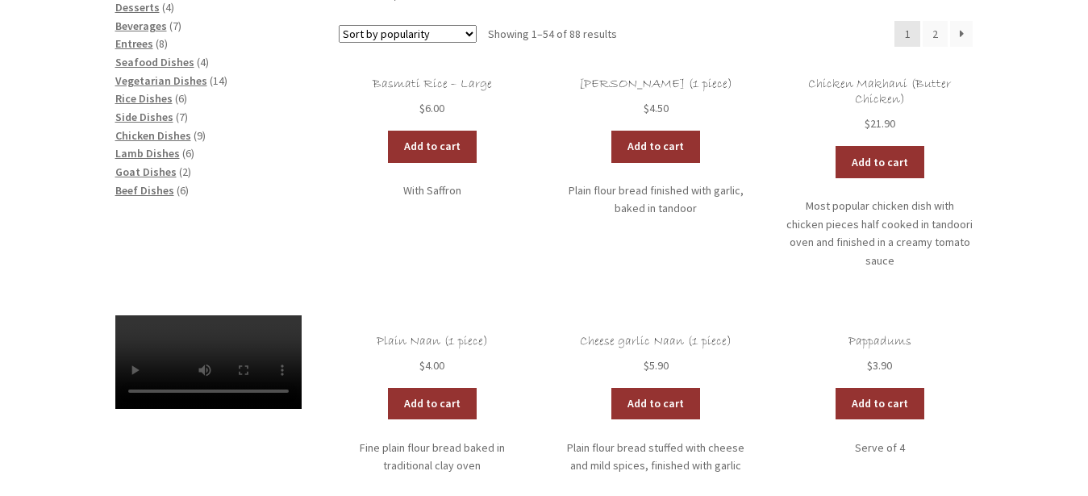
scroll to position [284, 0]
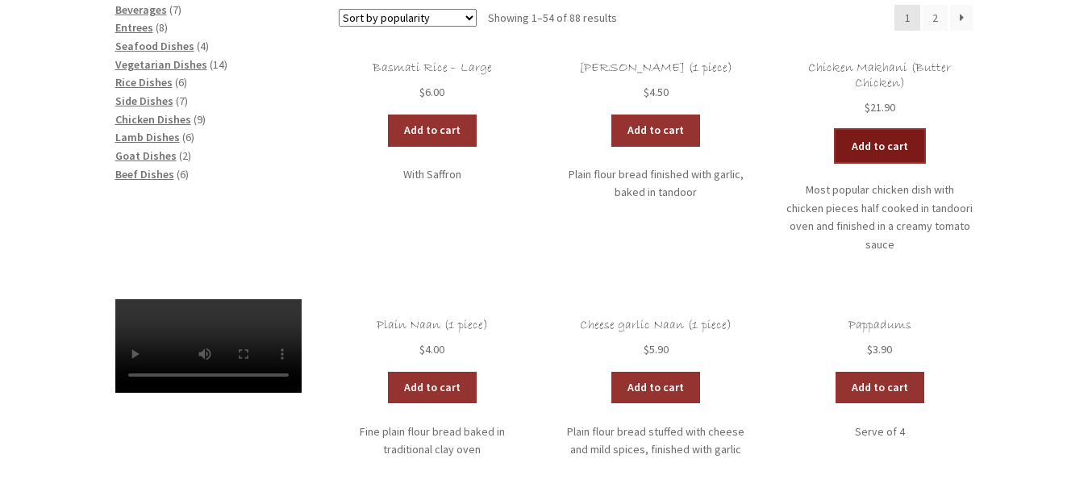
click at [878, 144] on link "Add to cart" at bounding box center [880, 146] width 89 height 32
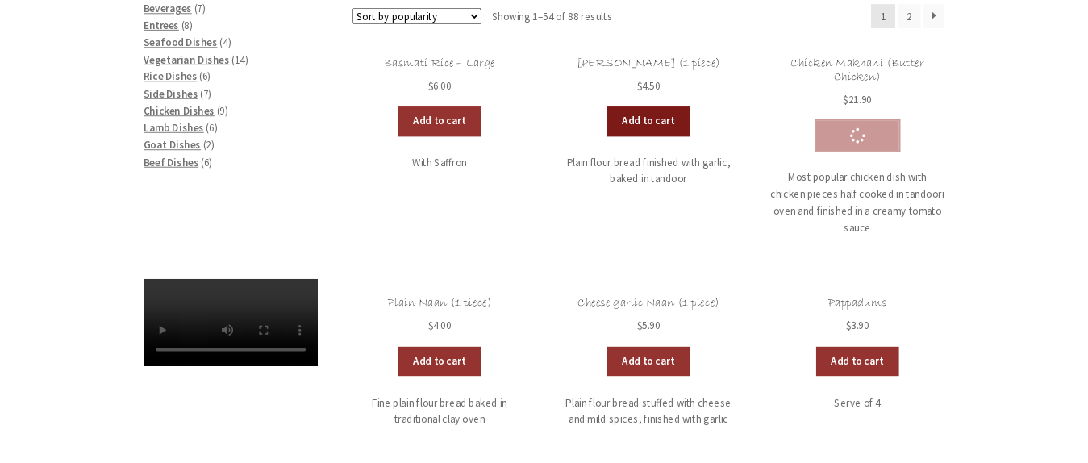
scroll to position [283, 0]
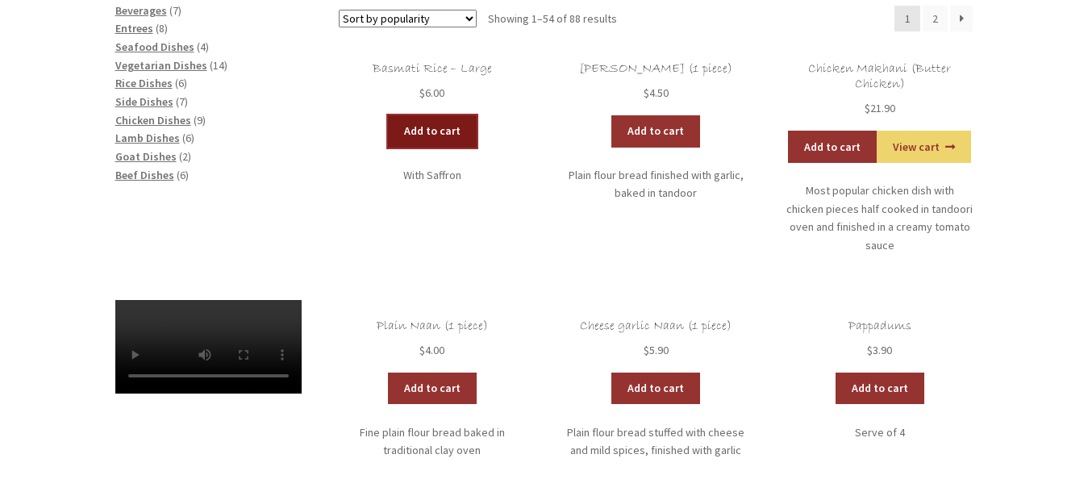
click at [427, 131] on link "Add to cart" at bounding box center [432, 131] width 89 height 32
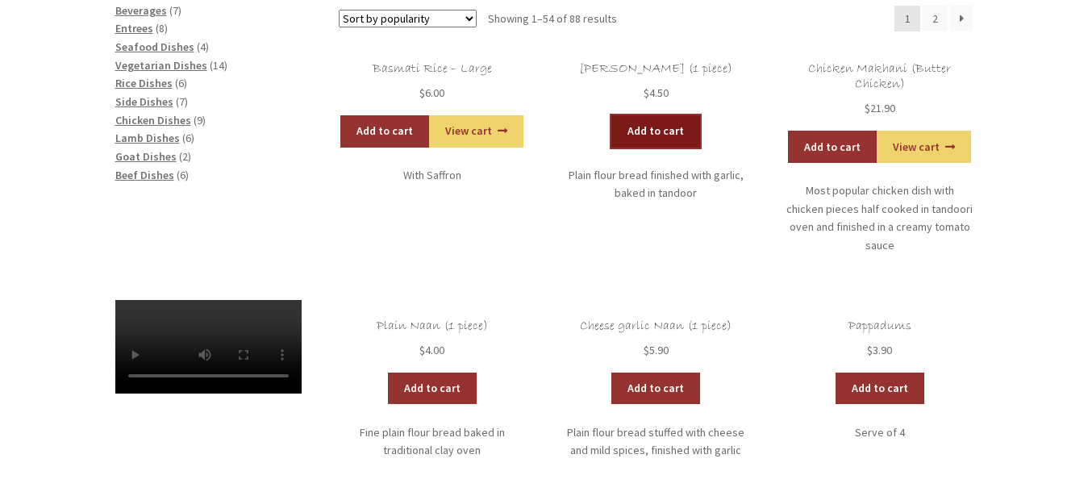
click at [657, 132] on link "Add to cart" at bounding box center [655, 131] width 89 height 32
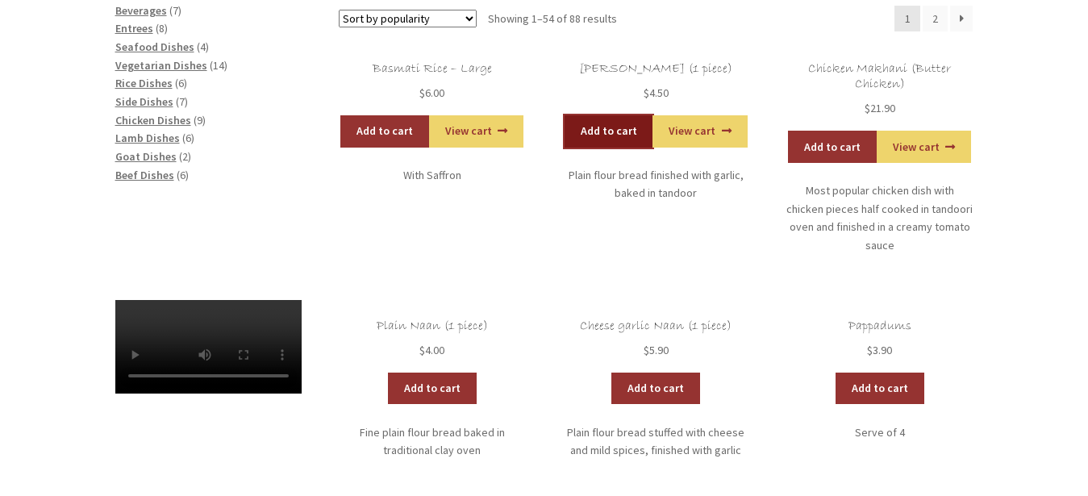
click at [599, 135] on link "Add to cart" at bounding box center [609, 131] width 89 height 32
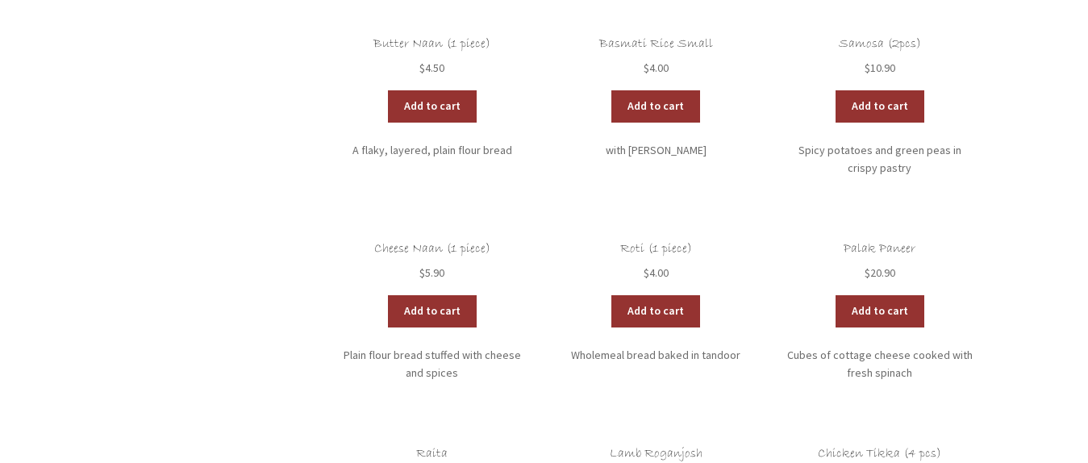
scroll to position [3575, 0]
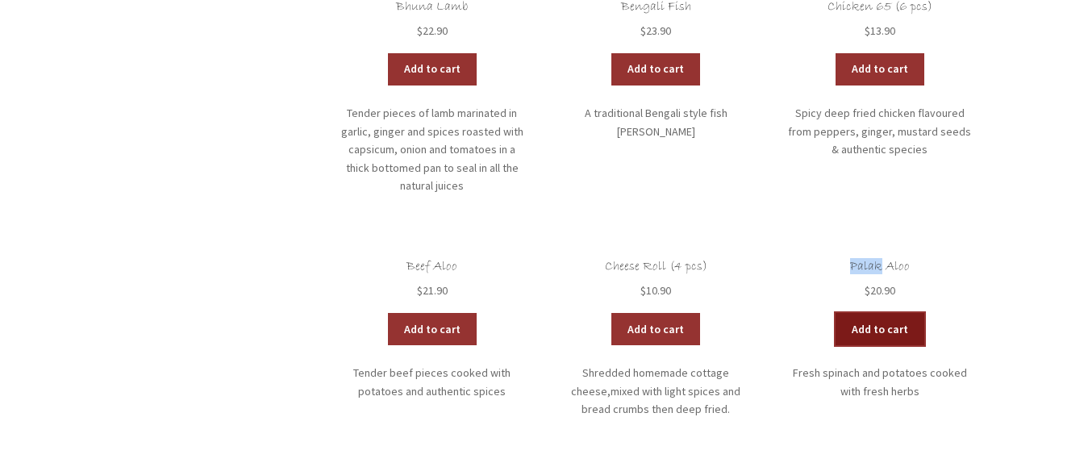
click at [875, 313] on link "Add to cart" at bounding box center [880, 329] width 89 height 32
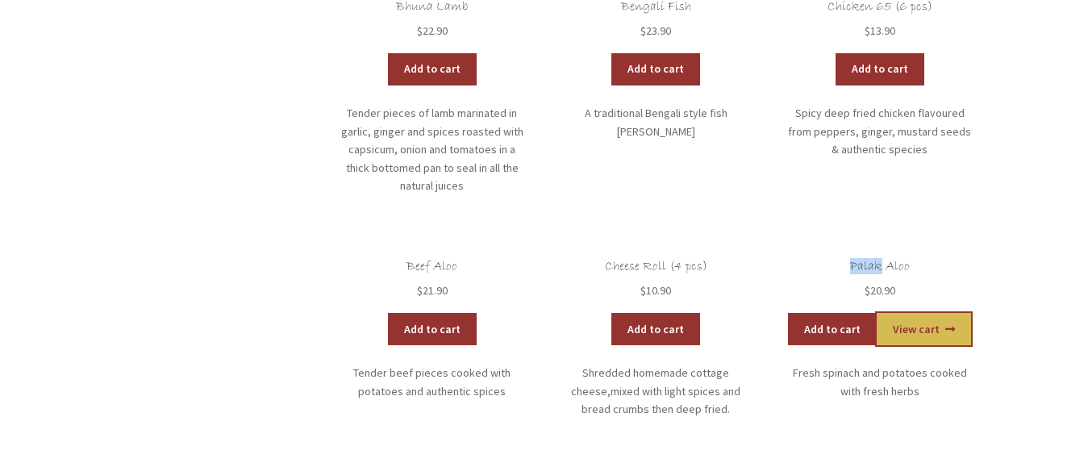
click at [916, 313] on link "View cart" at bounding box center [924, 329] width 94 height 32
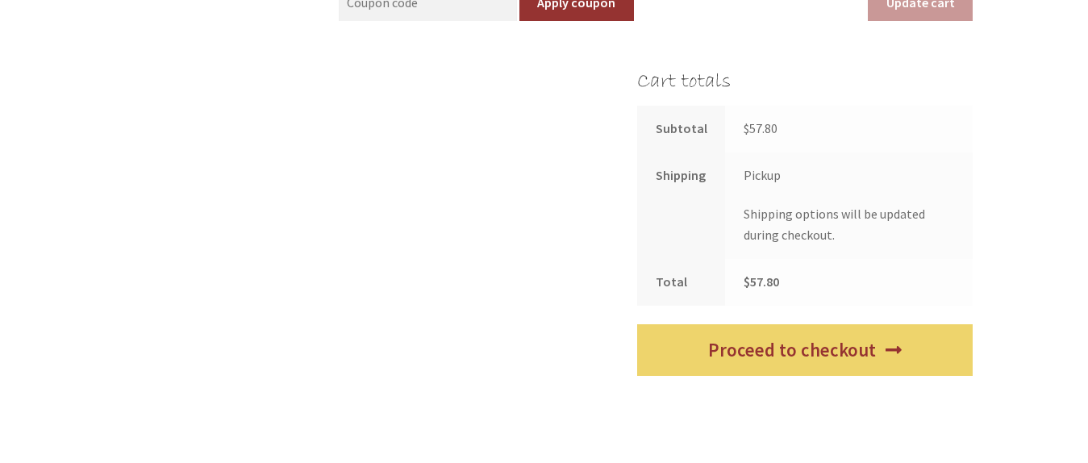
scroll to position [826, 0]
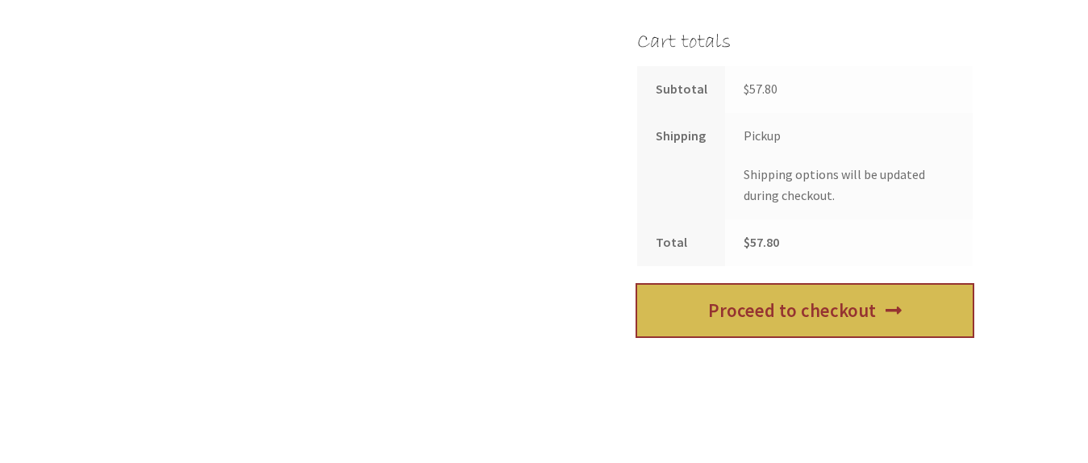
click at [826, 299] on link "Proceed to checkout" at bounding box center [805, 311] width 336 height 52
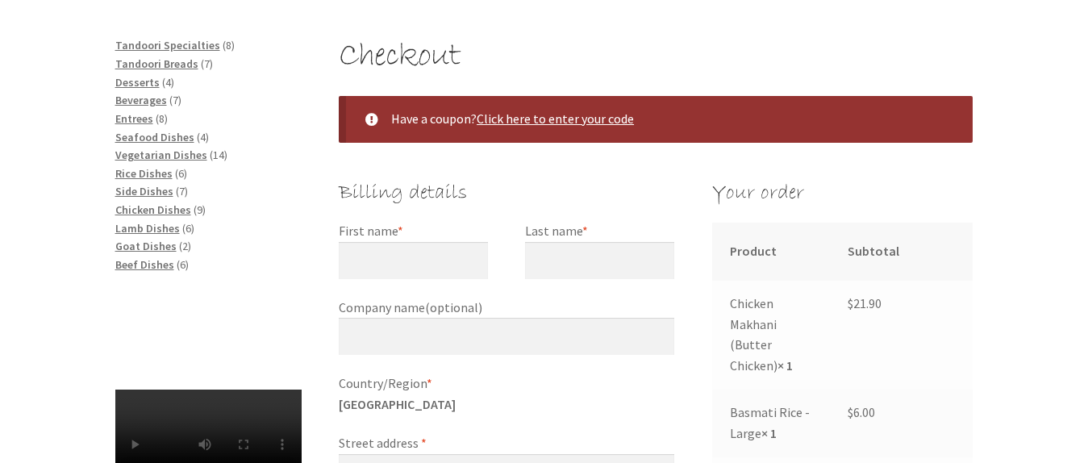
scroll to position [320, 0]
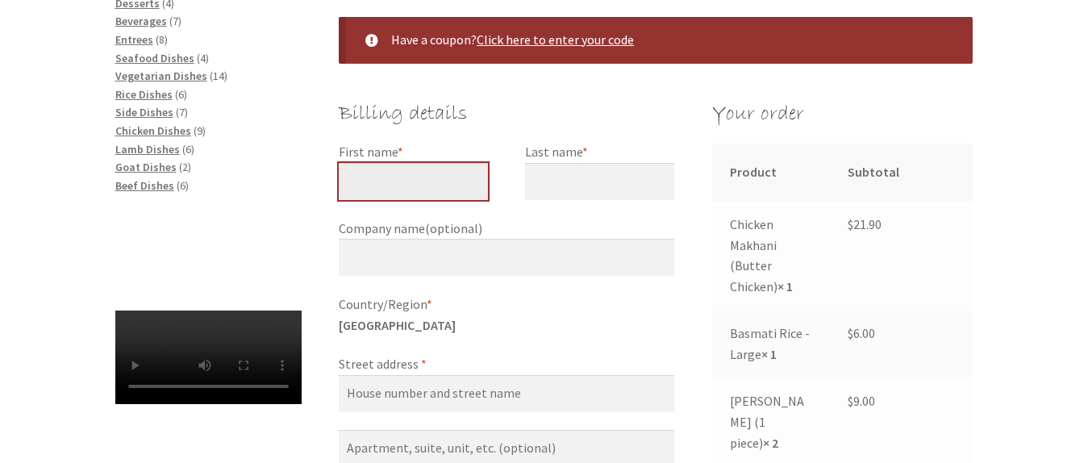
click at [422, 173] on input "First name *" at bounding box center [413, 181] width 149 height 37
type input "Julia"
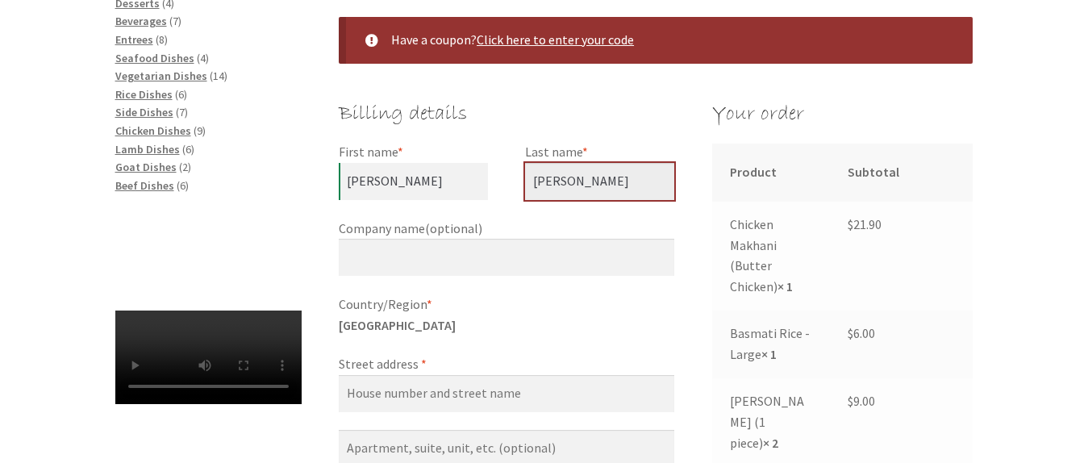
type input "Pennington"
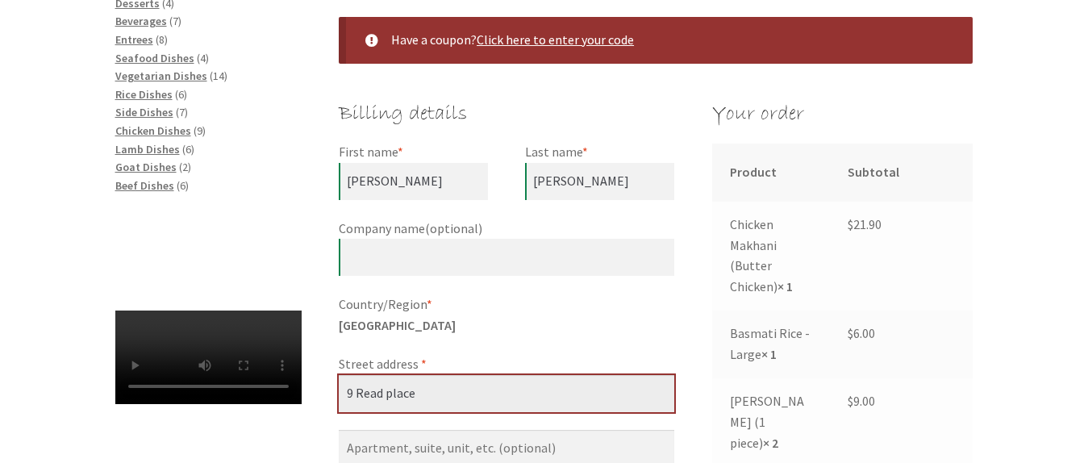
type input "9 Read place"
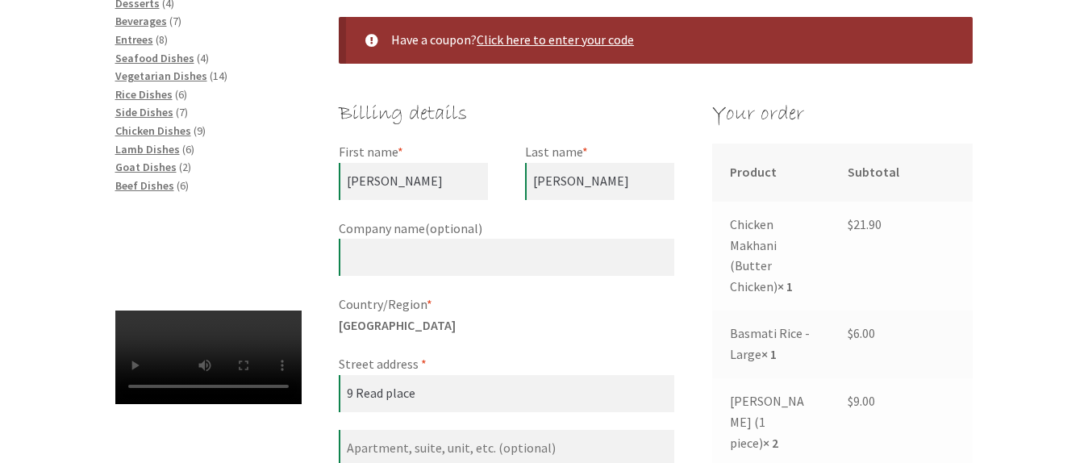
scroll to position [614, 0]
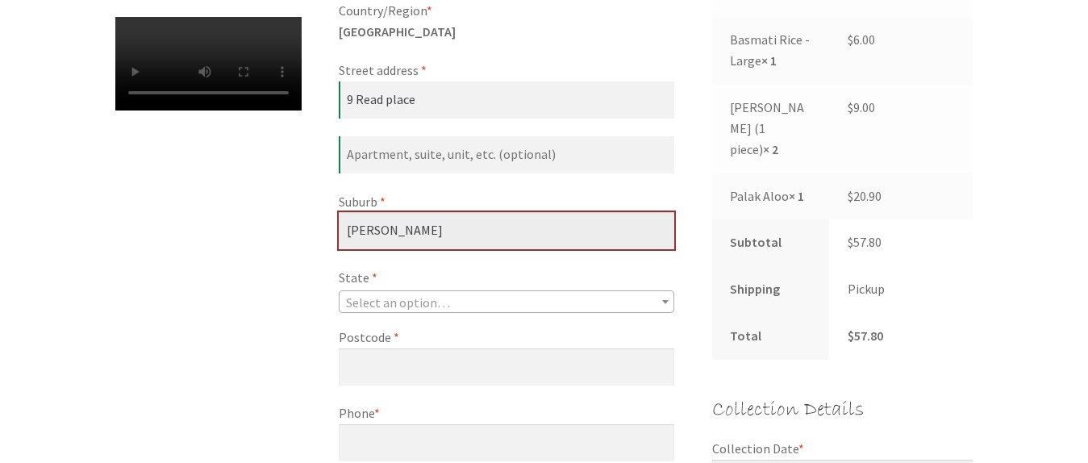
type input "Evatt"
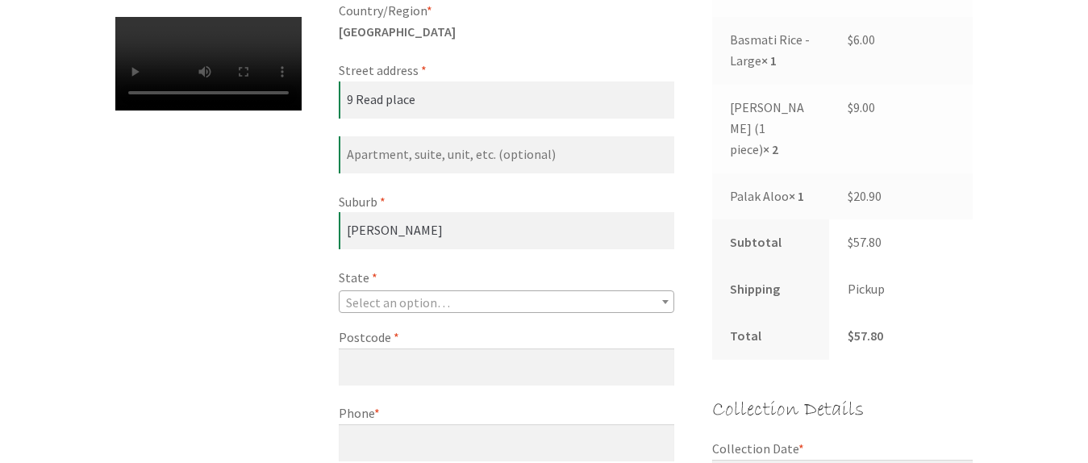
select select "NSW"
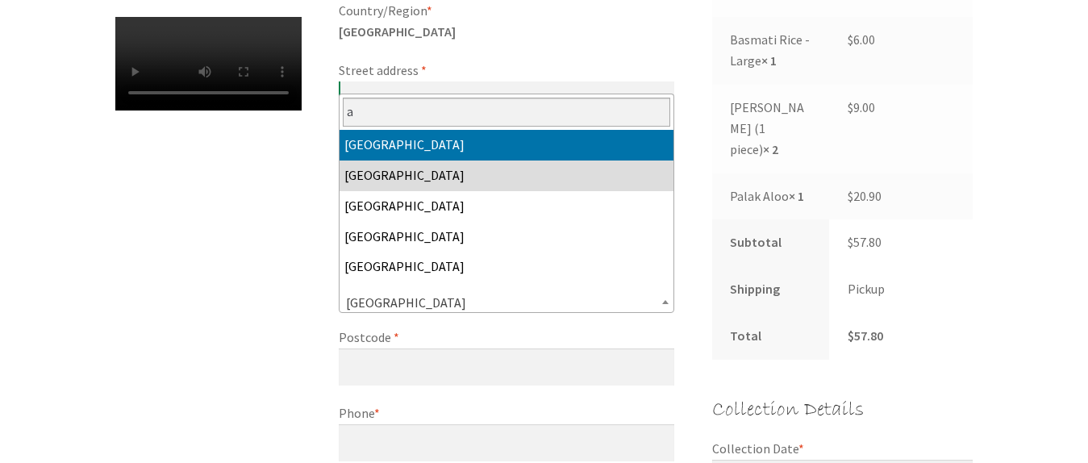
select select "ACT"
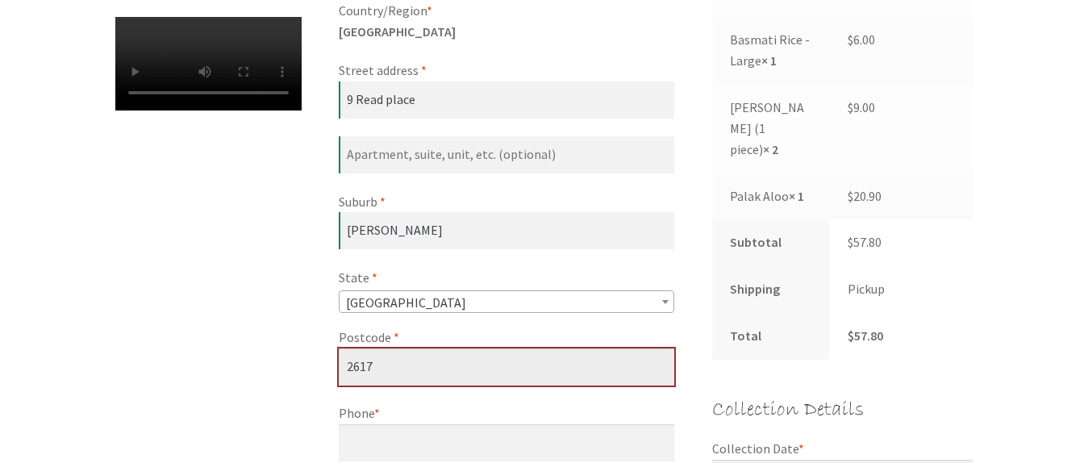
type input "2617"
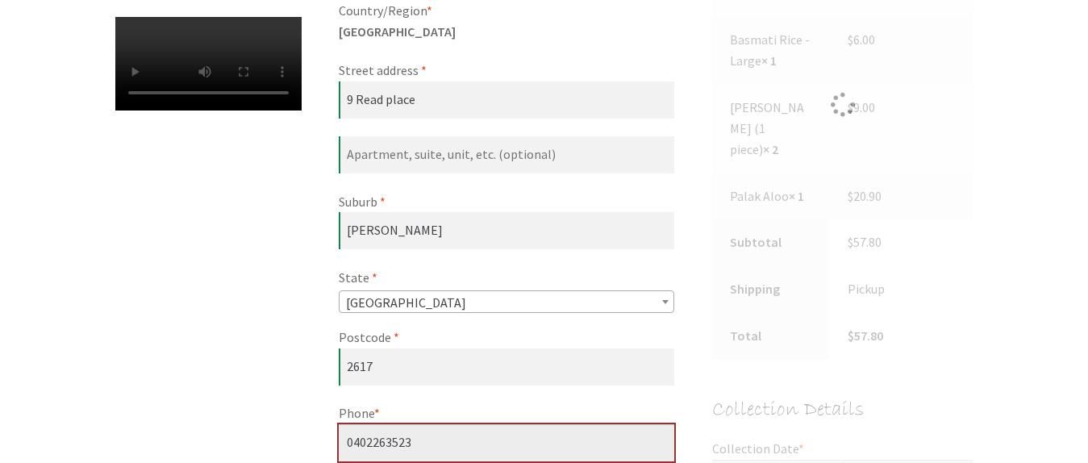
type input "0402263523"
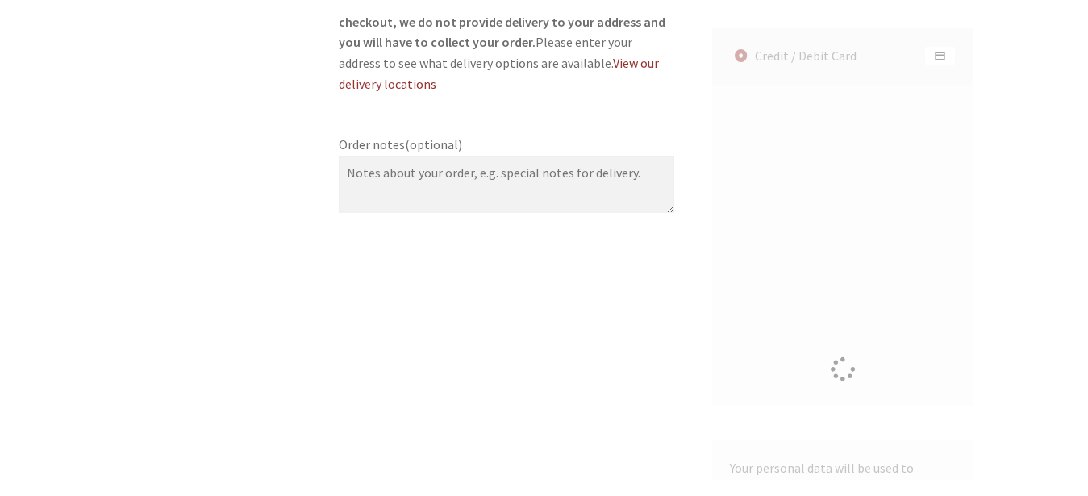
scroll to position [1211, 0]
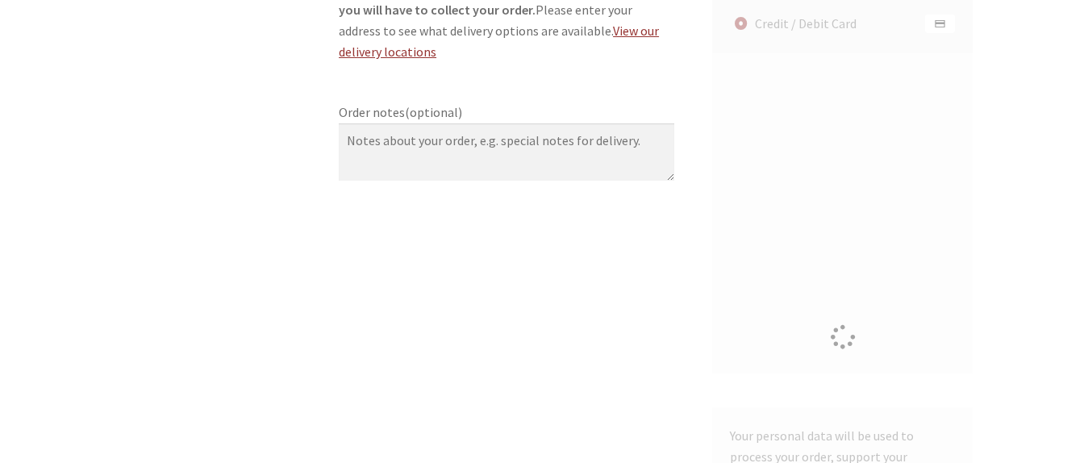
type input "[EMAIL_ADDRESS][DOMAIN_NAME]"
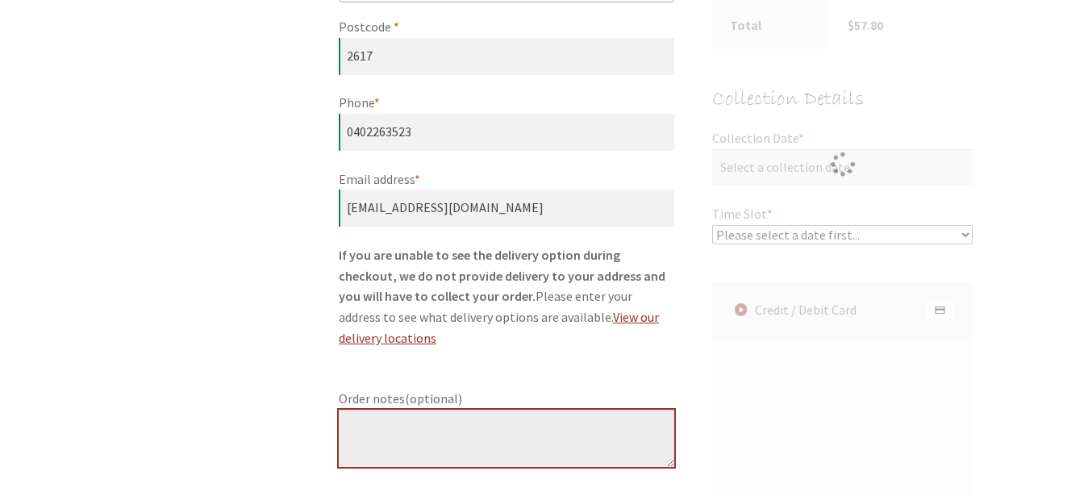
scroll to position [1180, 0]
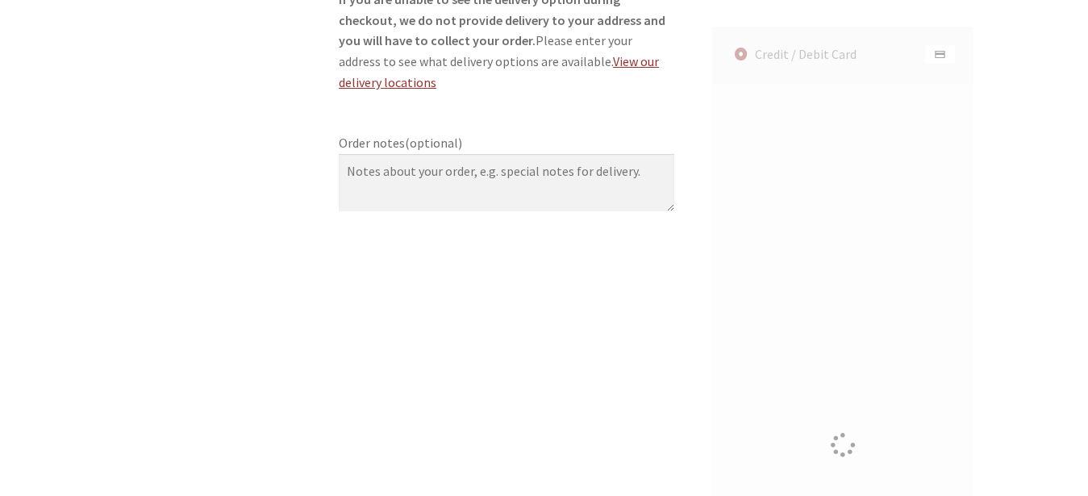
click at [778, 216] on div "Checkout" at bounding box center [842, 446] width 261 height 838
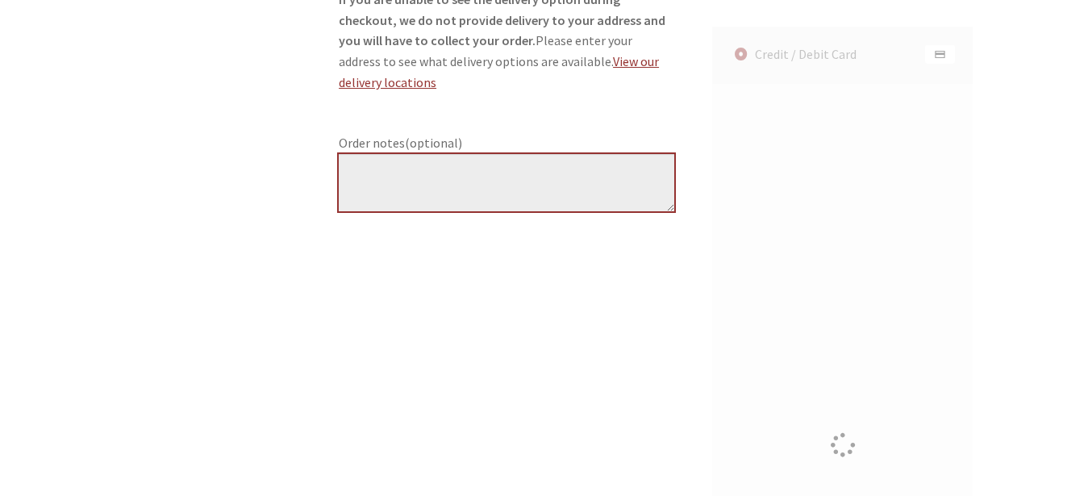
click at [582, 173] on textarea "Order notes (optional)" at bounding box center [507, 183] width 336 height 58
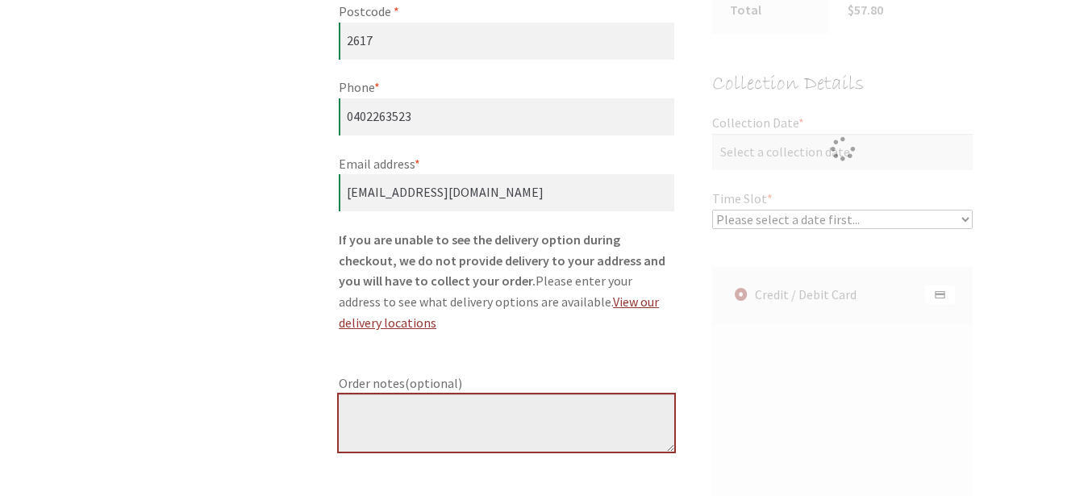
scroll to position [731, 0]
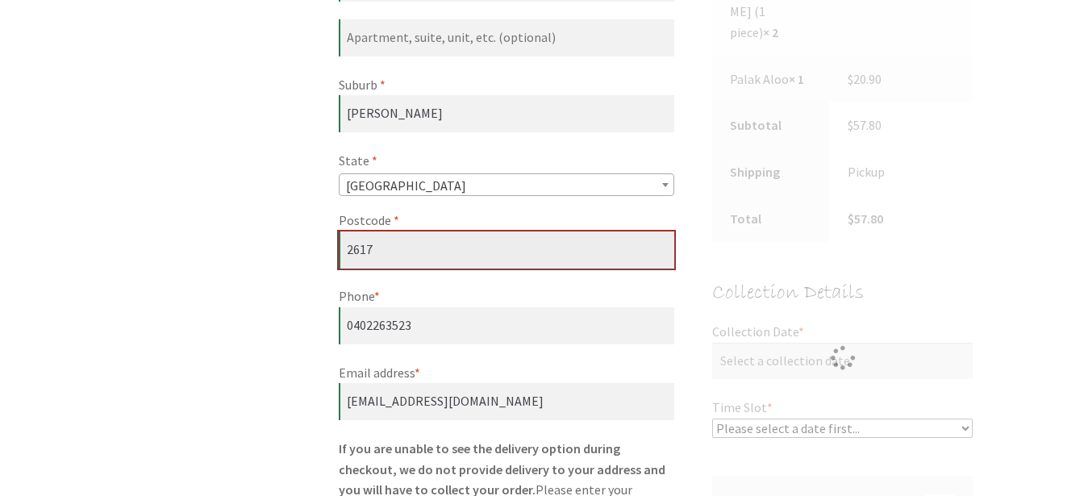
click at [462, 249] on input "2617" at bounding box center [507, 249] width 336 height 37
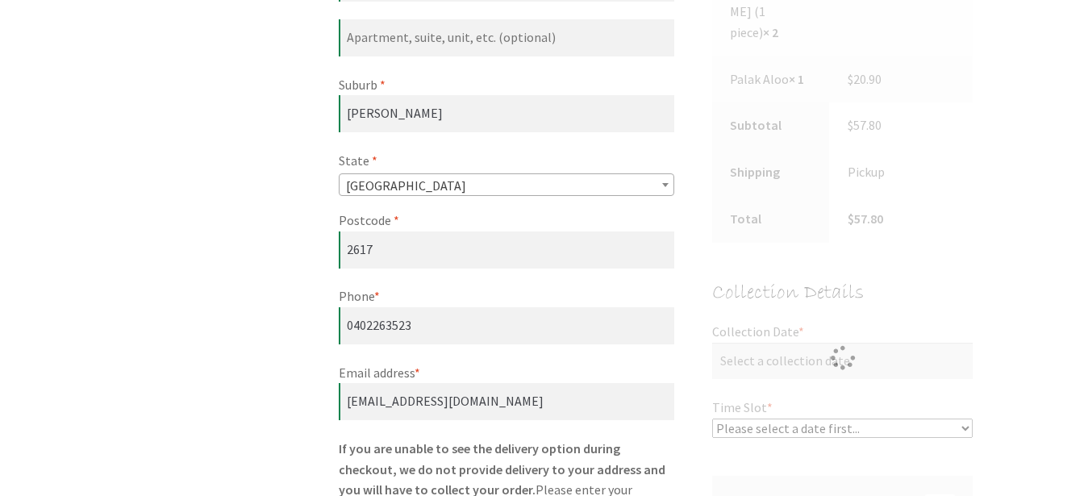
click at [843, 338] on div "Checkout" at bounding box center [842, 358] width 261 height 163
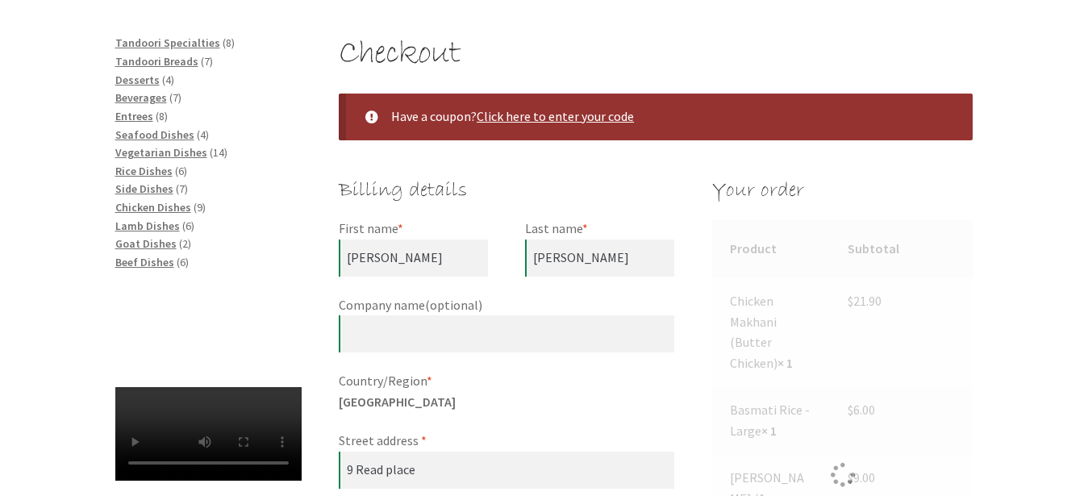
scroll to position [0, 0]
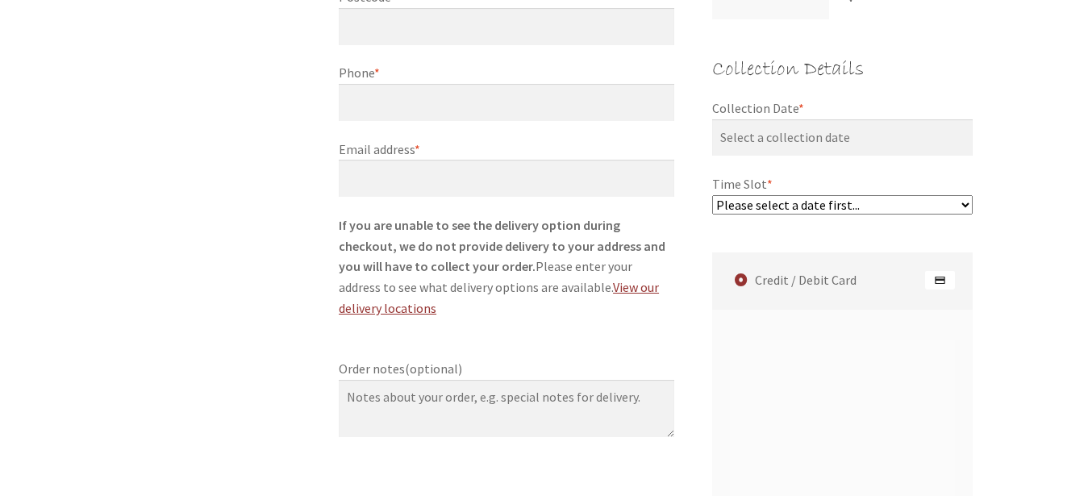
scroll to position [927, 0]
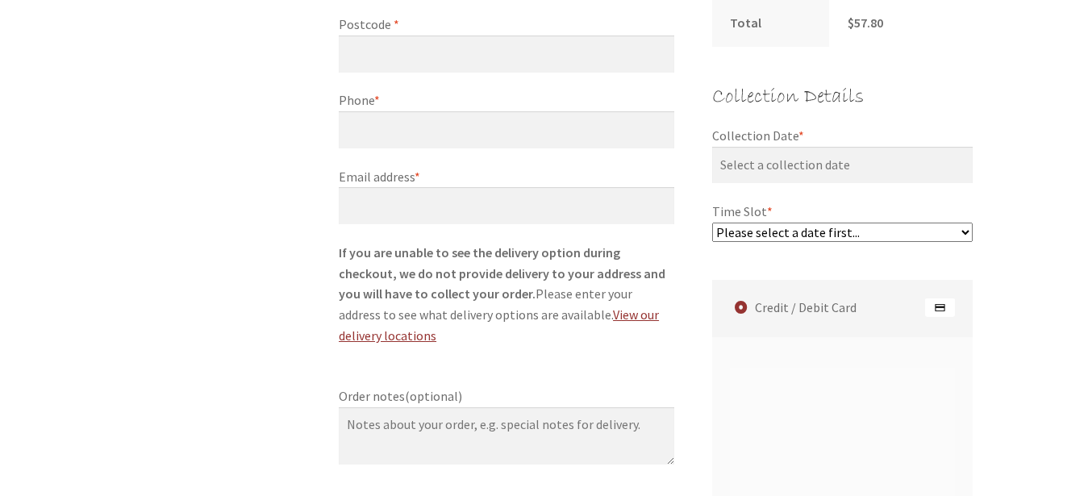
click at [712, 223] on select "Please select a date first..." at bounding box center [842, 232] width 261 height 19
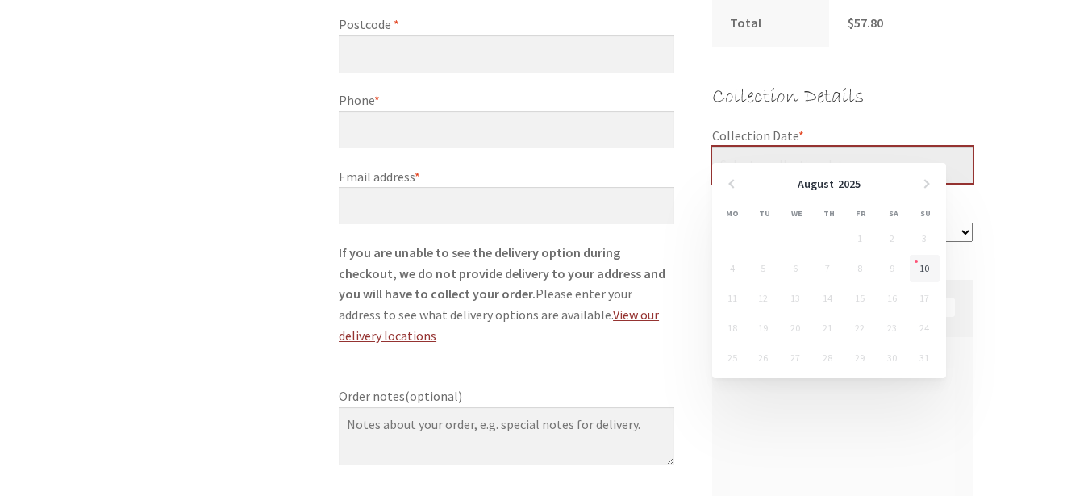
click at [812, 151] on input "Collection Date *" at bounding box center [842, 165] width 261 height 37
click at [925, 265] on link "10" at bounding box center [925, 268] width 30 height 27
type input "10/08/2025"
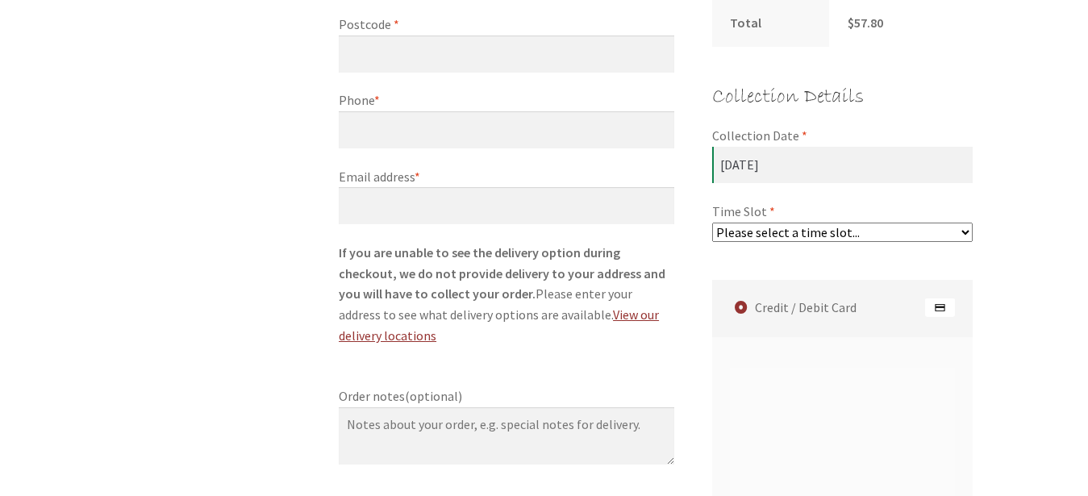
click at [712, 223] on select "Please select a time slot... 07:55 PM - 08:25 PM 08:25 PM - 08:55 PM 08:55 PM -…" at bounding box center [842, 232] width 261 height 19
select select "60c2ef62db861/4|0.00"
click option "07:55 PM - 08:25 PM" at bounding box center [0, 0] width 0 height 0
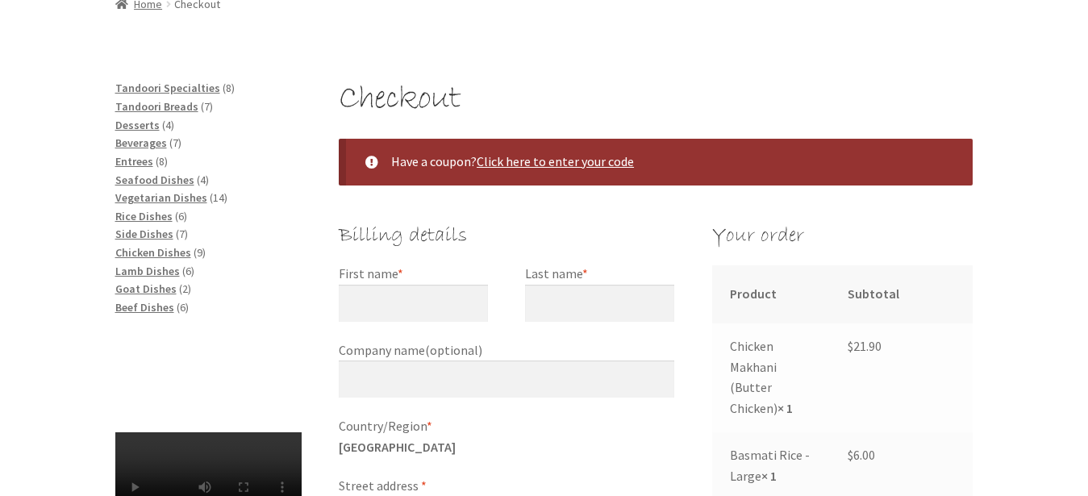
scroll to position [206, 0]
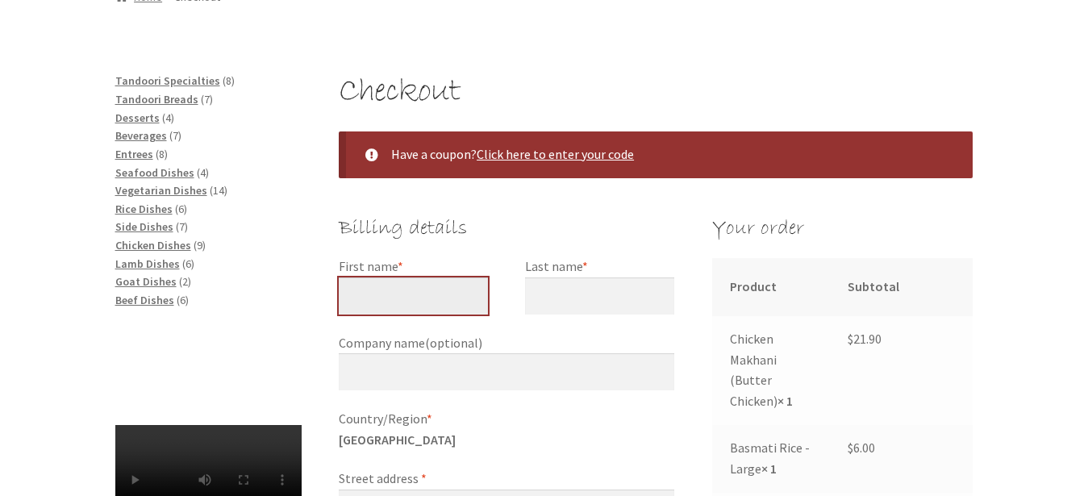
click at [369, 289] on input "First name *" at bounding box center [413, 295] width 149 height 37
type input "Julia"
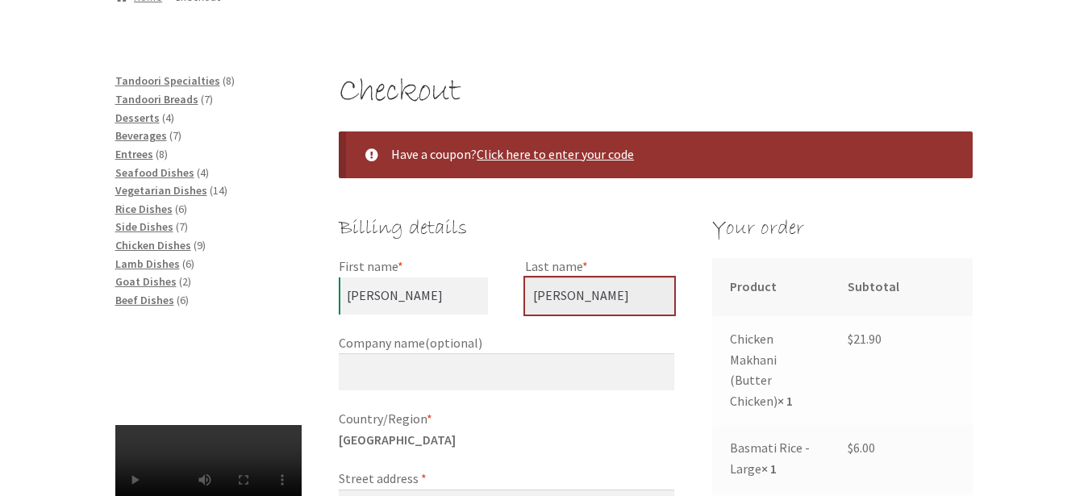
type input "Pennington"
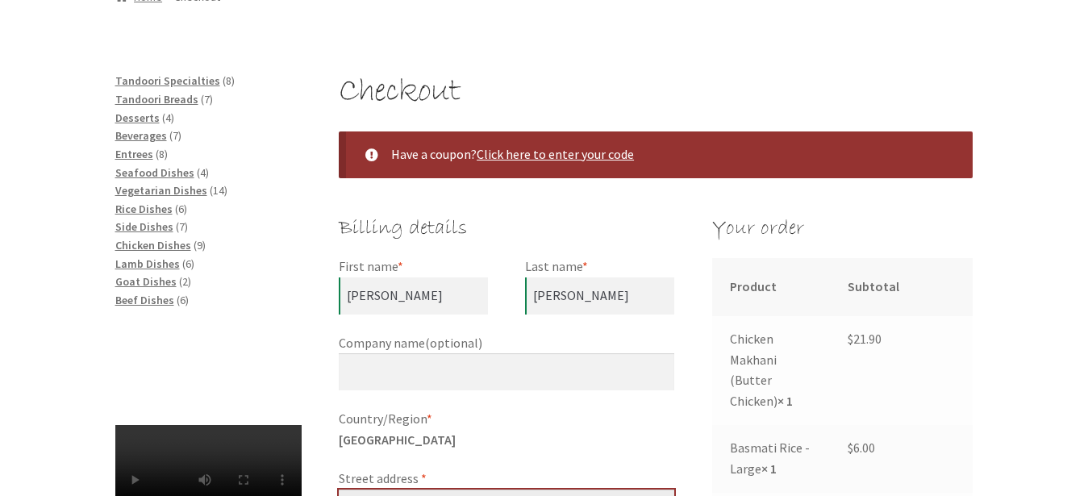
scroll to position [466, 0]
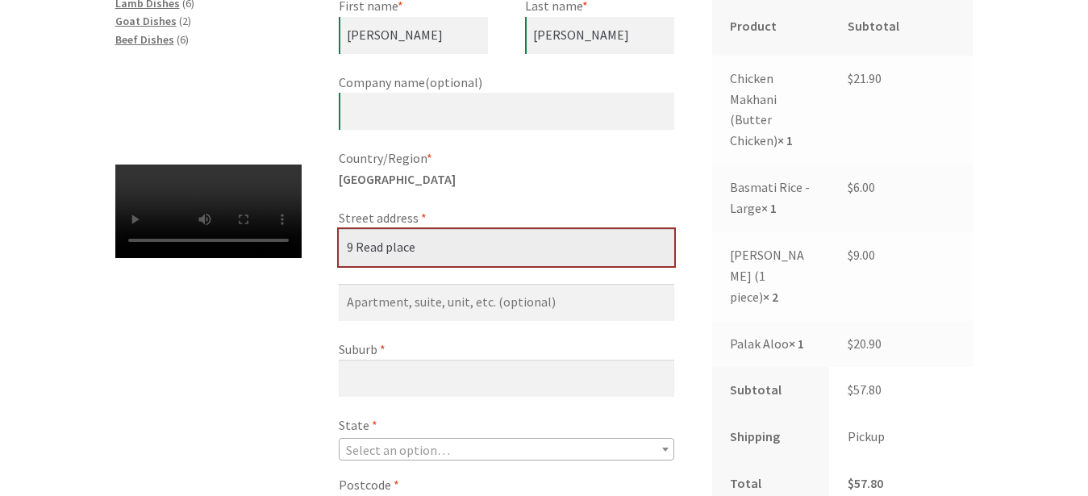
type input "9 Read place"
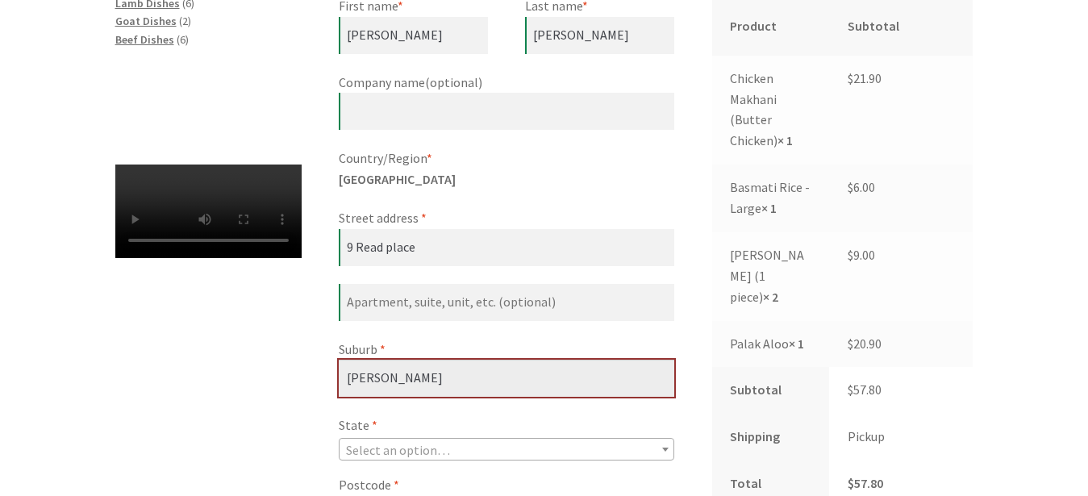
type input "Evatt"
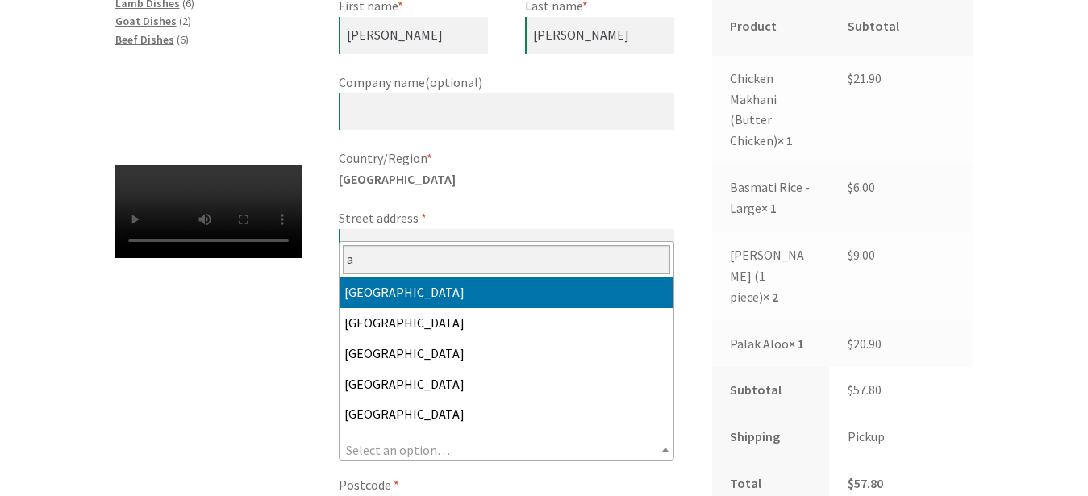
select select "ACT"
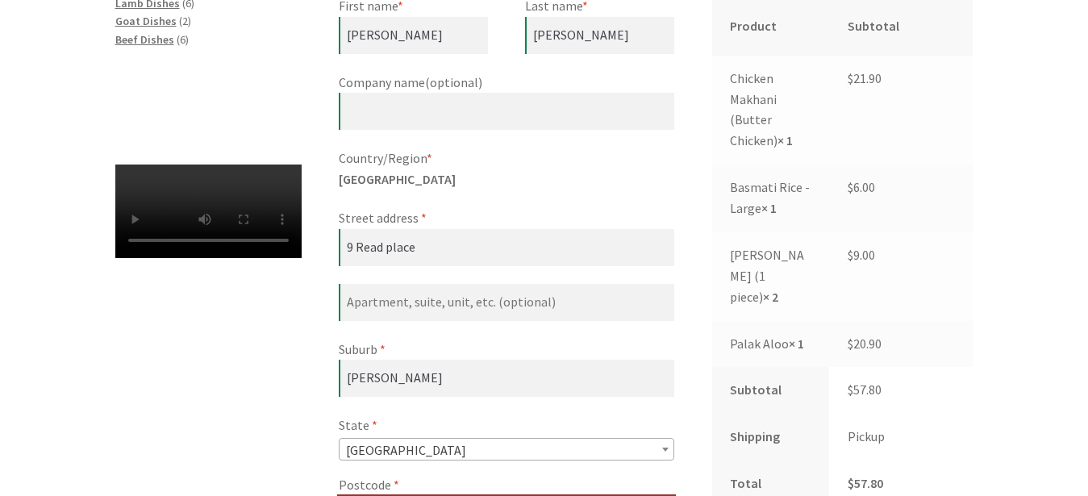
scroll to position [734, 0]
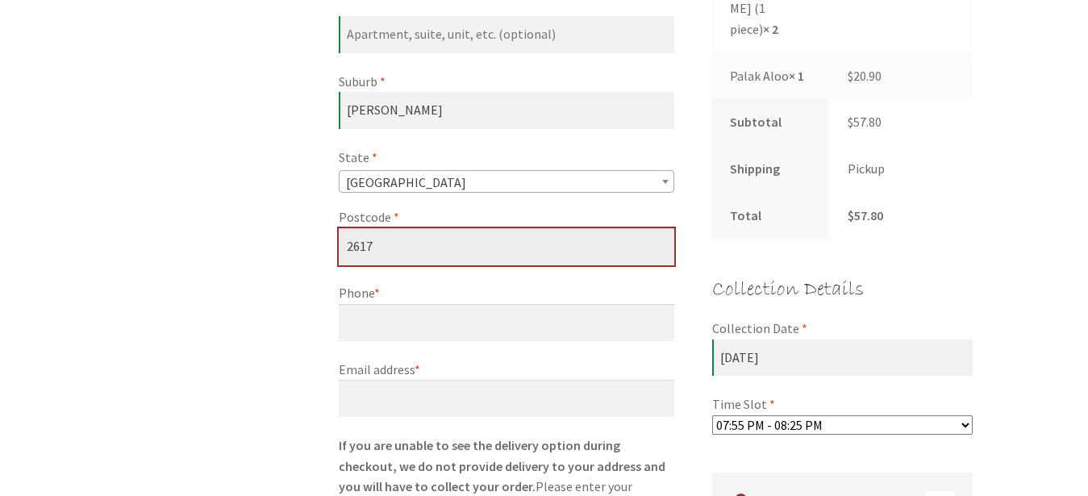
type input "2617"
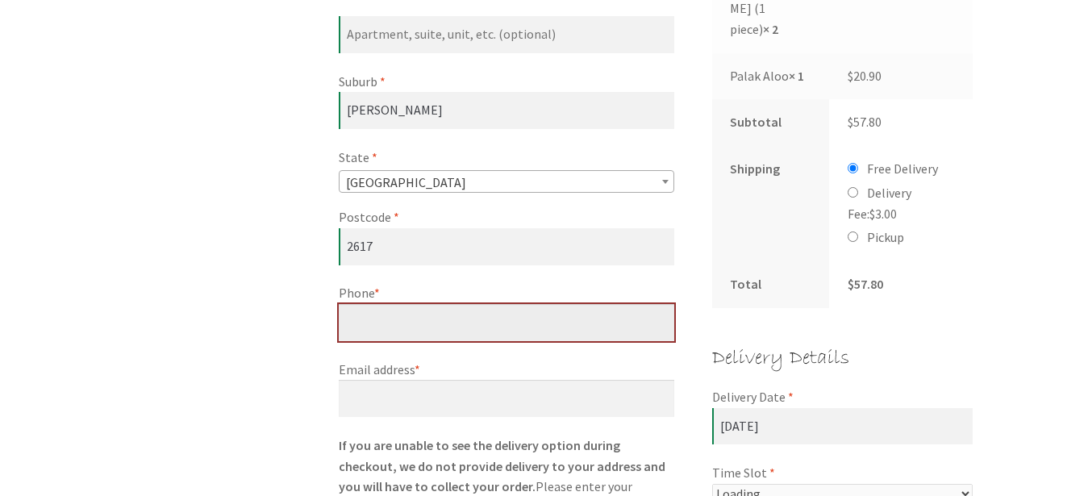
select select "60c2ef62db861/4|0.00"
click at [440, 319] on input "Phone *" at bounding box center [507, 322] width 336 height 37
type input "0402263523"
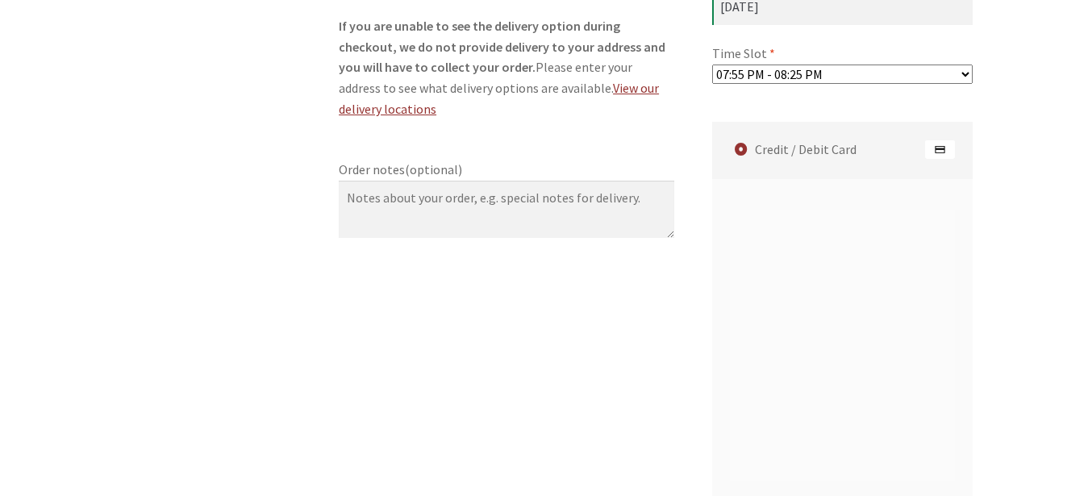
scroll to position [1157, 0]
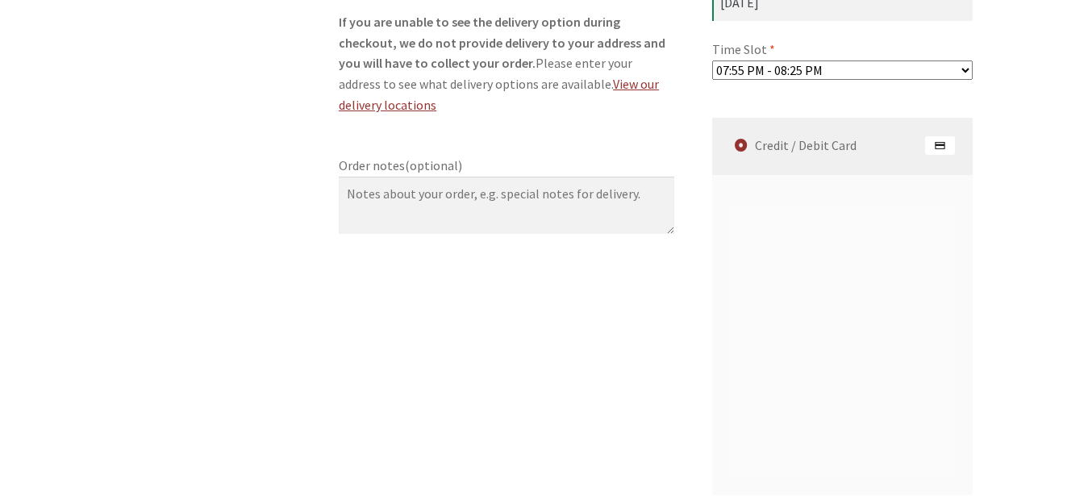
type input "[EMAIL_ADDRESS][DOMAIN_NAME]"
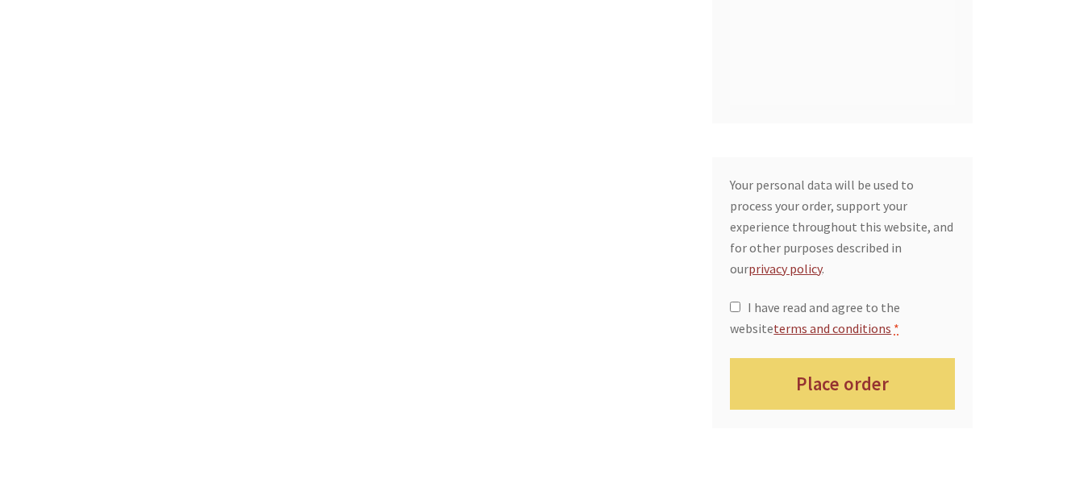
scroll to position [1771, 0]
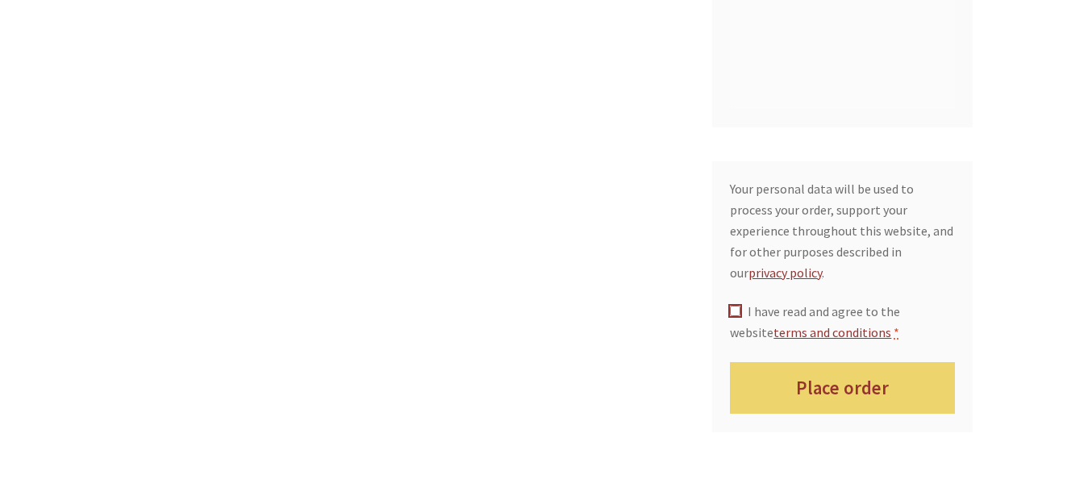
click at [732, 306] on input "I have read and agree to the website terms and conditions *" at bounding box center [735, 311] width 10 height 10
checkbox input "true"
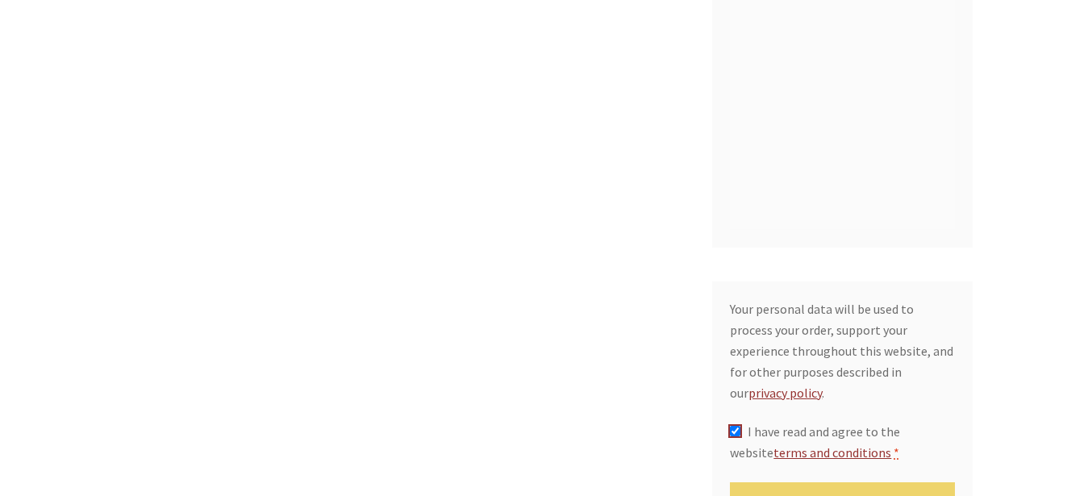
scroll to position [1709, 0]
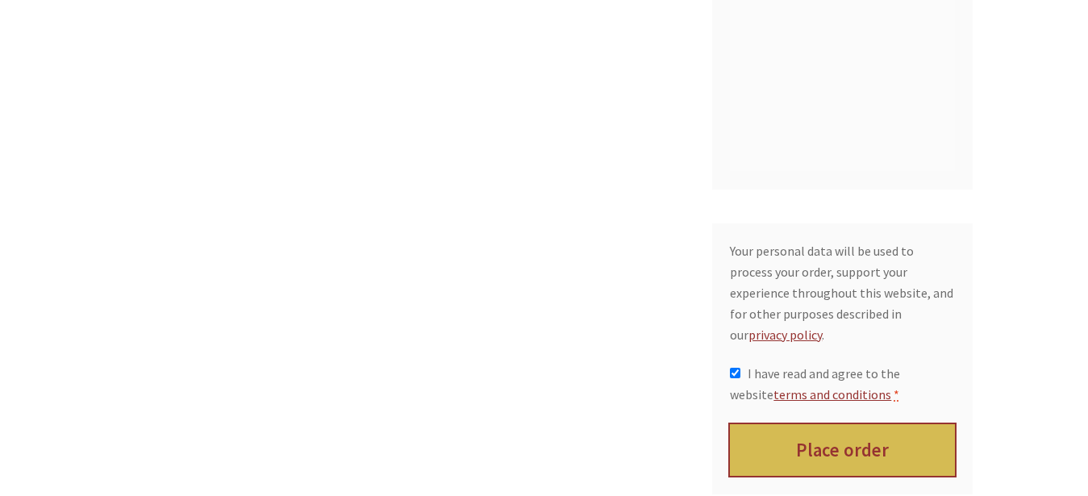
click at [885, 424] on button "Place order" at bounding box center [842, 450] width 225 height 52
